Goal: Information Seeking & Learning: Learn about a topic

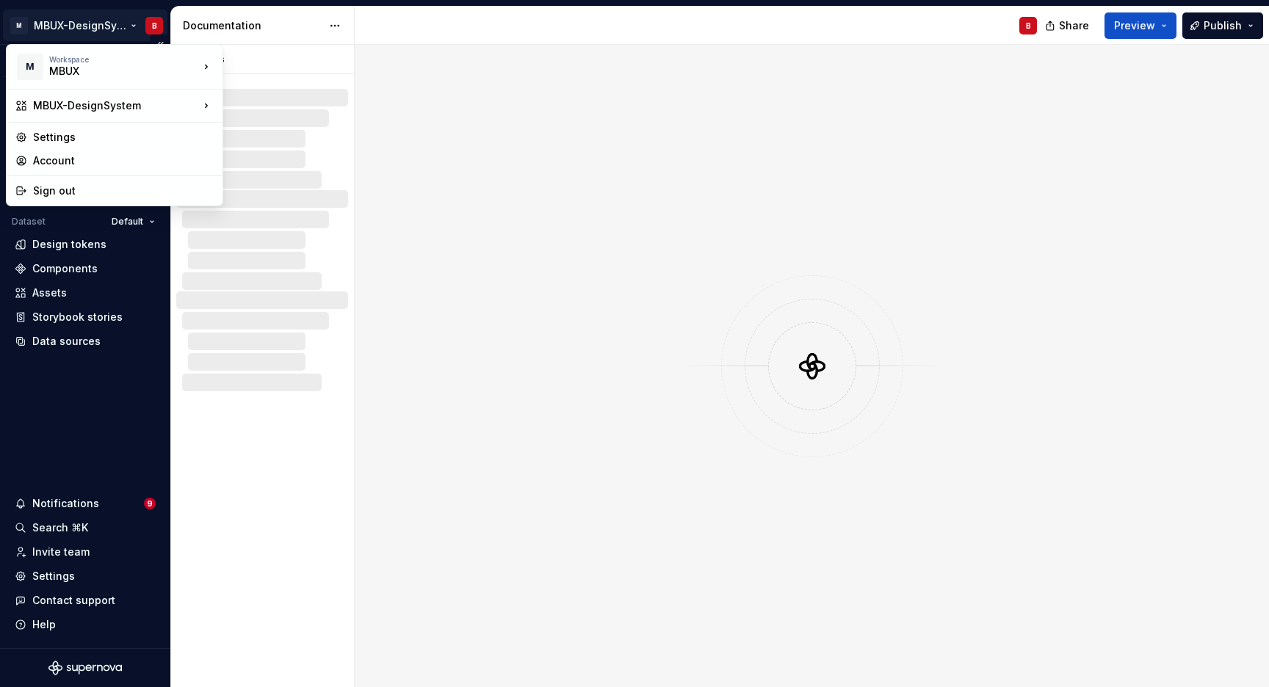
click at [133, 23] on html "M MBUX-DesignSystem B Version Current draft Home Documentation Analytics Code a…" at bounding box center [634, 343] width 1269 height 687
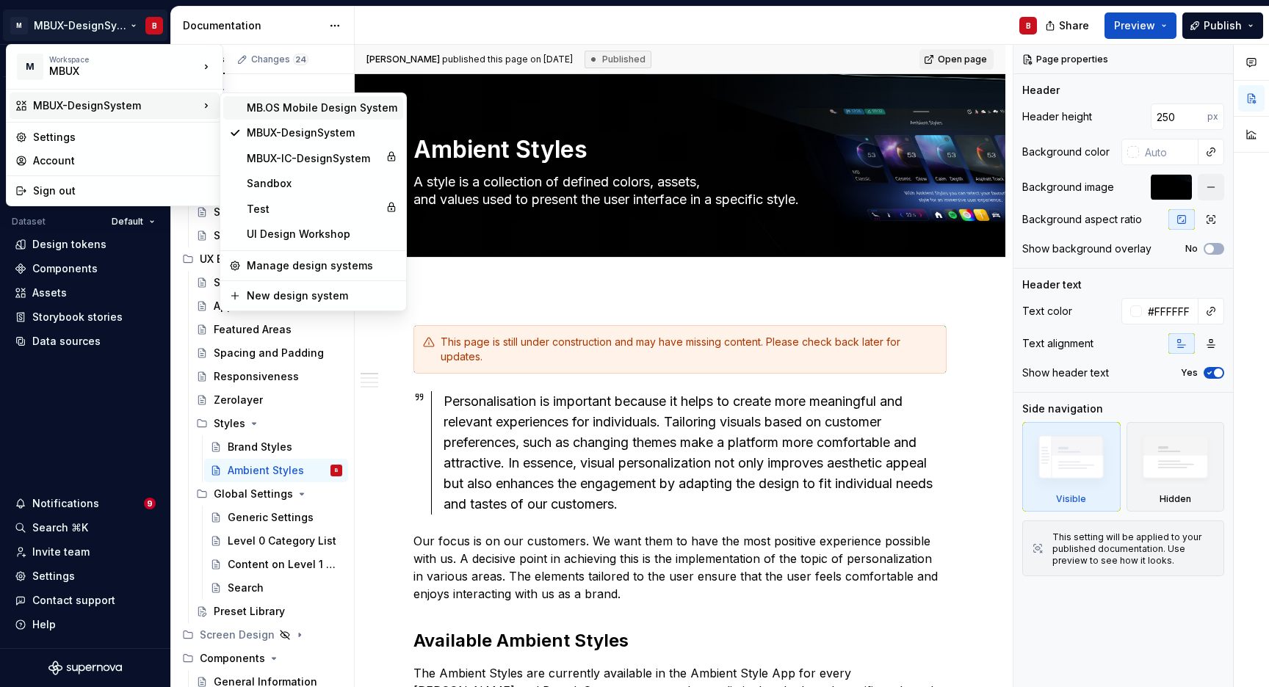
click at [322, 113] on div "MB.OS Mobile Design System" at bounding box center [322, 108] width 150 height 15
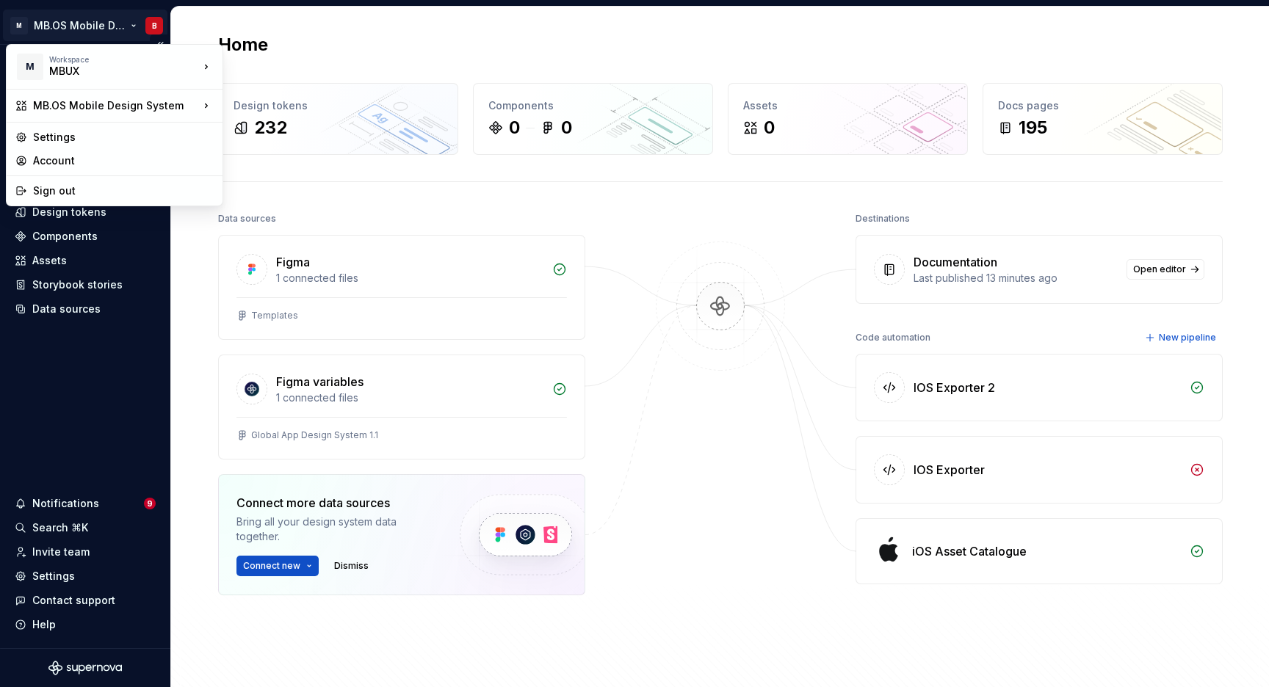
click at [137, 23] on html "M MB.OS Mobile Design System B Home Documentation Analytics Code automation Dat…" at bounding box center [634, 343] width 1269 height 687
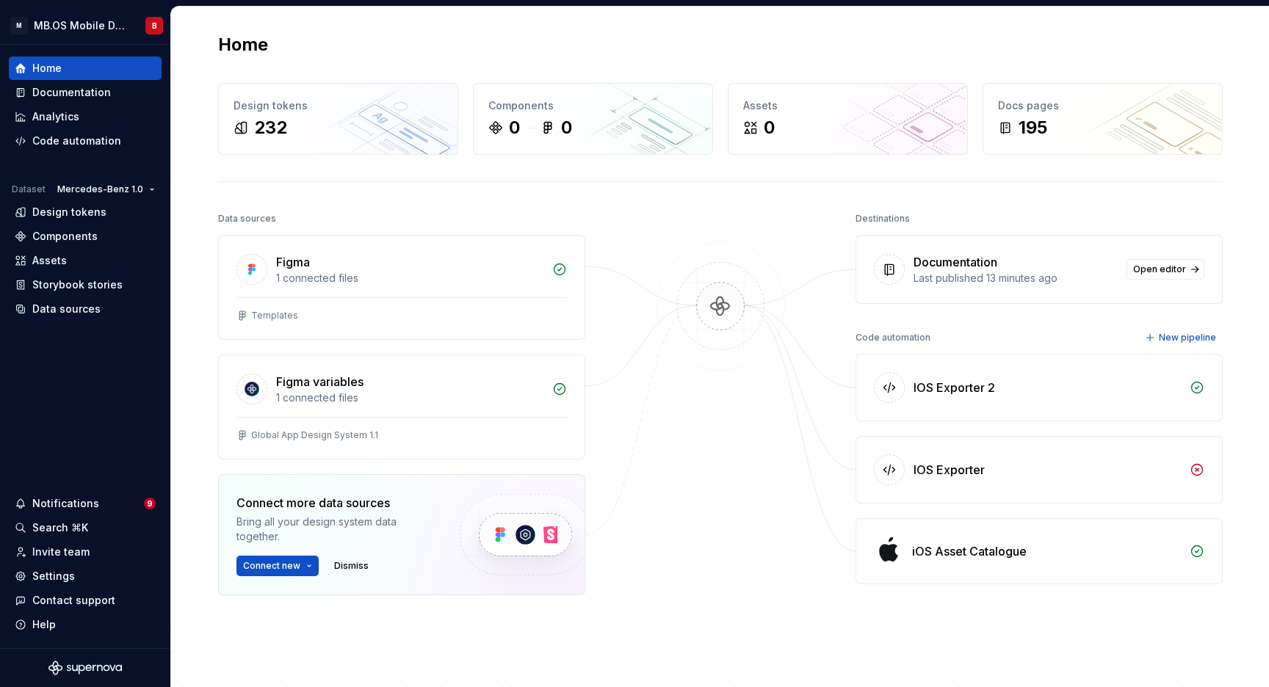
click at [329, 29] on html "M MB.OS Mobile Design System B Home Documentation Analytics Code automation Dat…" at bounding box center [634, 343] width 1269 height 687
click at [290, 203] on div "Home Design tokens 232 Components 0 0 Assets 0 Docs pages 195 Data sources Figm…" at bounding box center [720, 380] width 1057 height 747
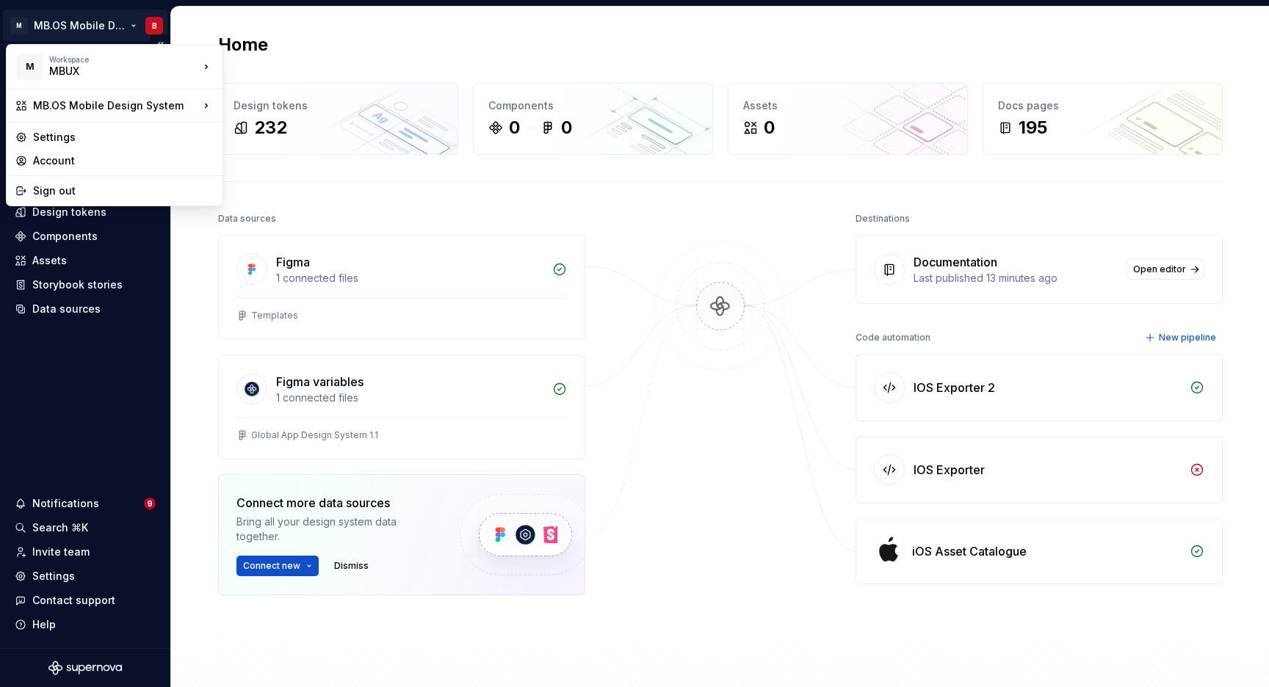
click at [19, 22] on html "M MB.OS Mobile Design System B Home Documentation Analytics Code automation Dat…" at bounding box center [634, 343] width 1269 height 687
click at [137, 132] on div "Settings" at bounding box center [123, 137] width 181 height 15
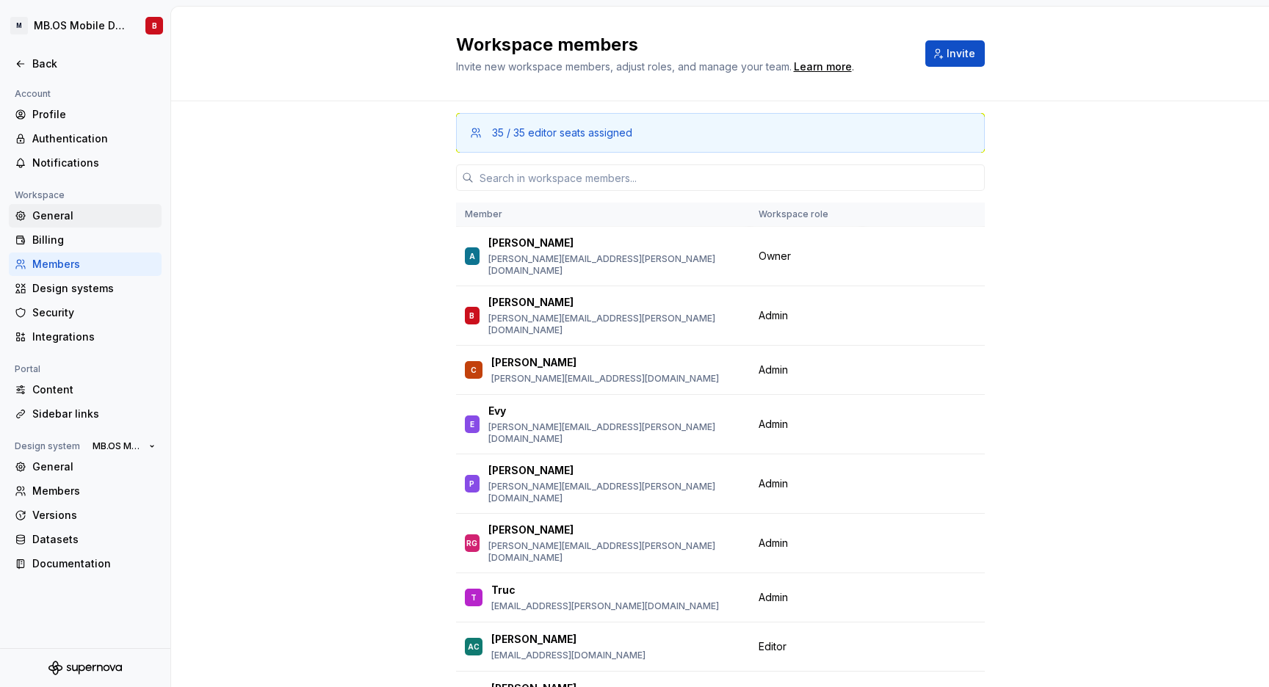
click at [85, 214] on div "General" at bounding box center [93, 215] width 123 height 15
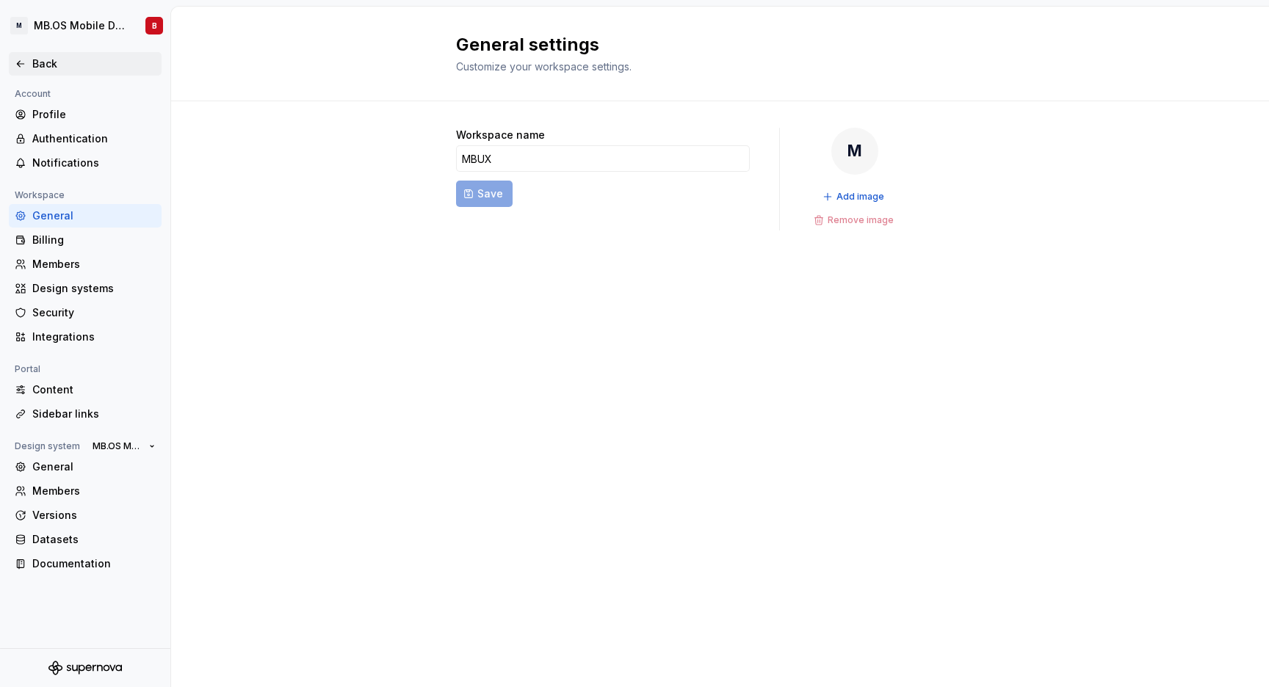
click at [54, 68] on div "Back" at bounding box center [93, 64] width 123 height 15
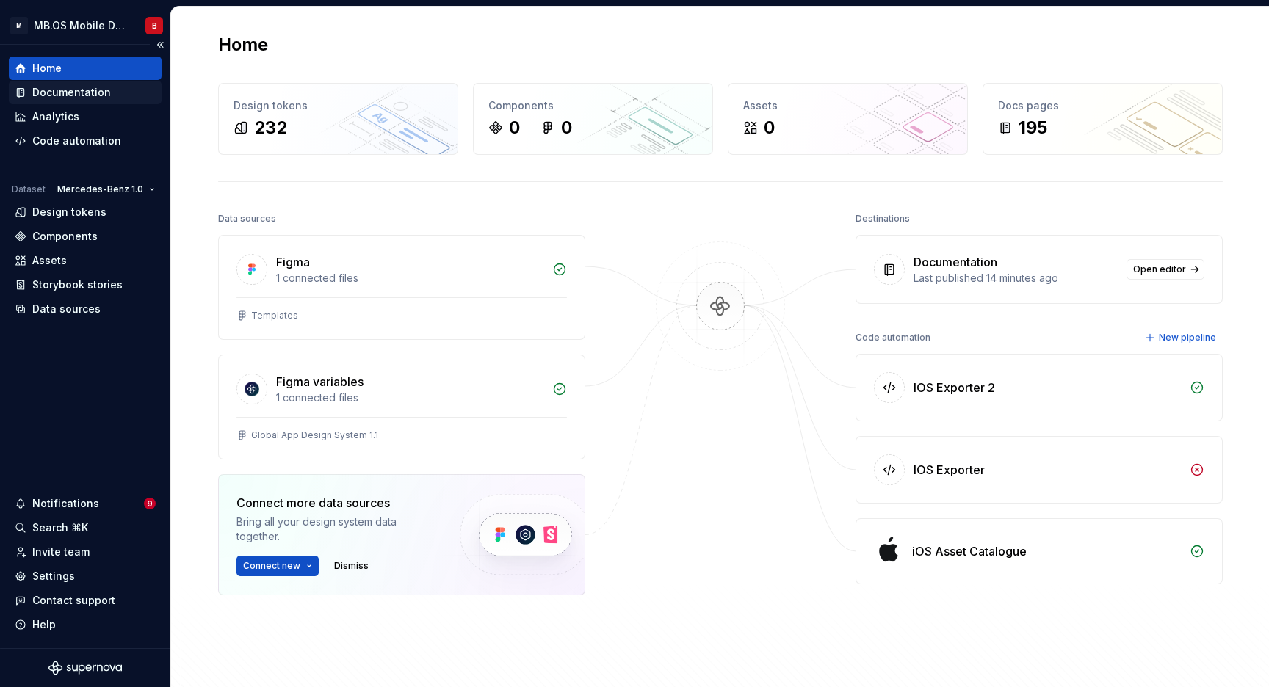
click at [81, 91] on div "Documentation" at bounding box center [71, 92] width 79 height 15
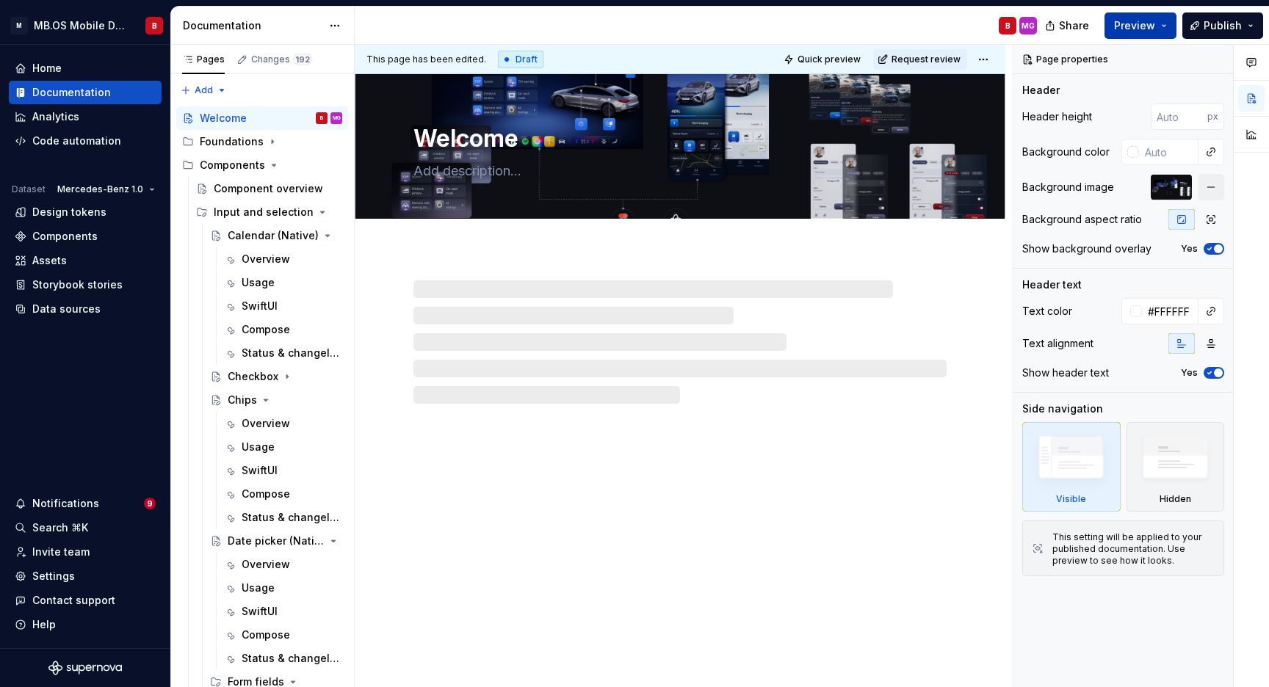
click at [1159, 23] on button "Preview" at bounding box center [1140, 25] width 72 height 26
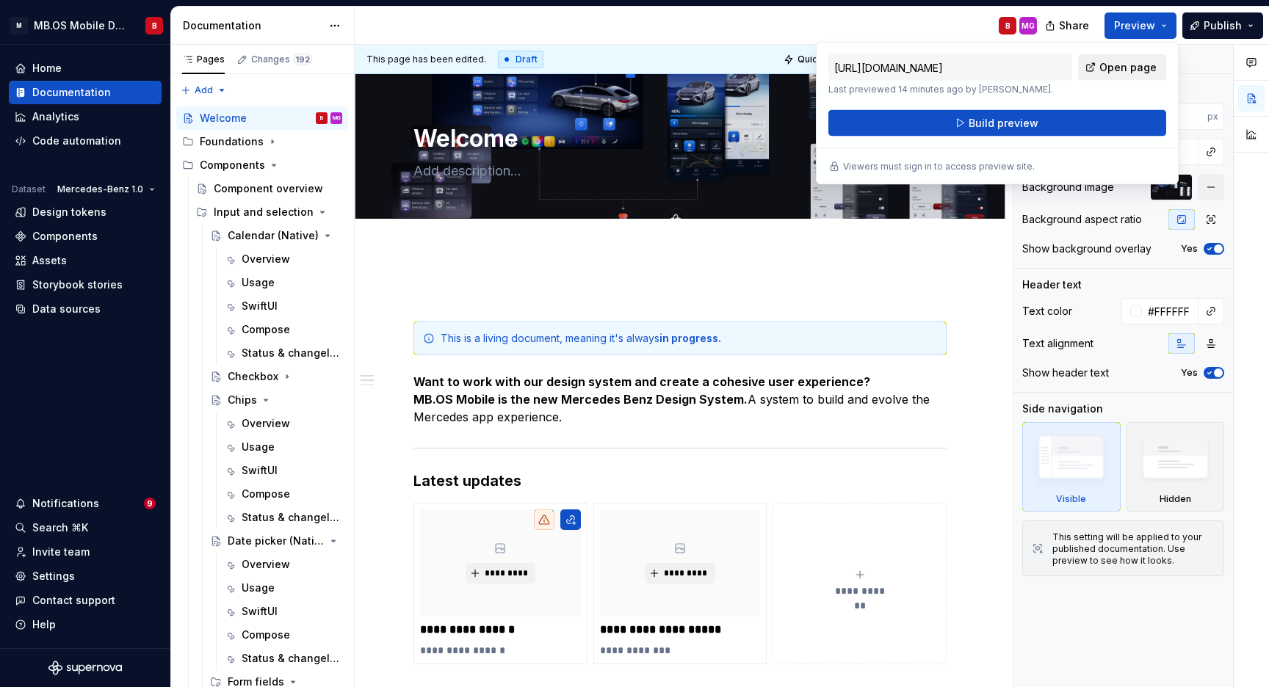
click at [1120, 70] on span "Open page" at bounding box center [1127, 67] width 57 height 15
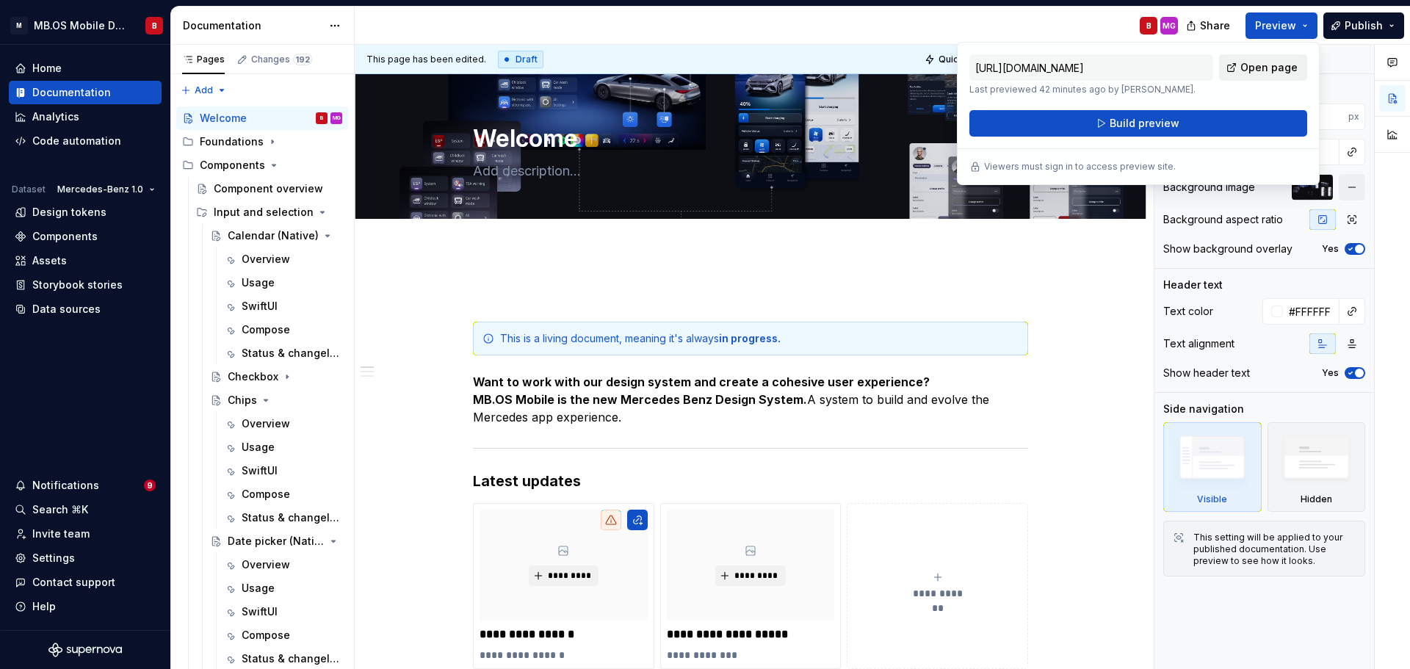
type textarea "*"
